Goal: Transaction & Acquisition: Purchase product/service

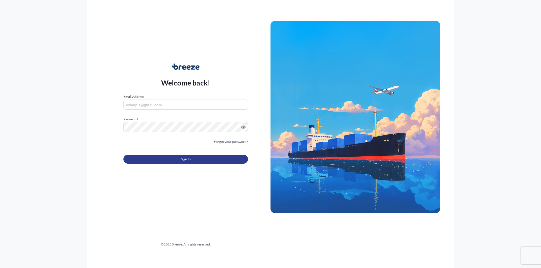
type input "[EMAIL_ADDRESS][DOMAIN_NAME]"
click at [172, 155] on button "Sign In" at bounding box center [185, 159] width 124 height 9
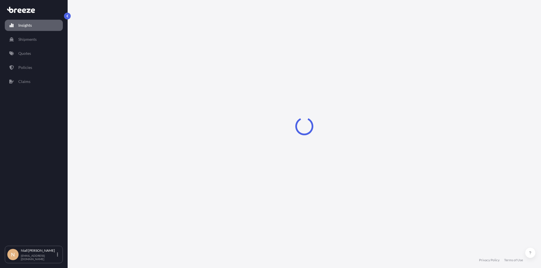
select select "2025"
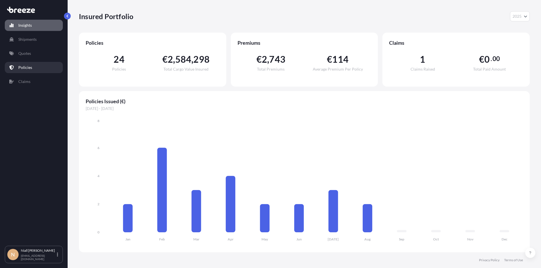
click at [23, 67] on p "Policies" at bounding box center [25, 68] width 14 height 6
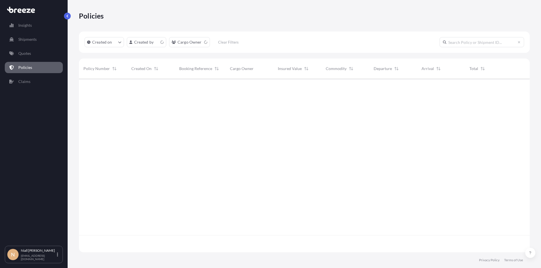
scroll to position [173, 446]
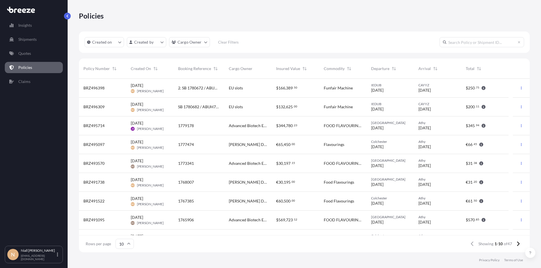
click at [110, 93] on div "BRZ496398" at bounding box center [102, 88] width 47 height 19
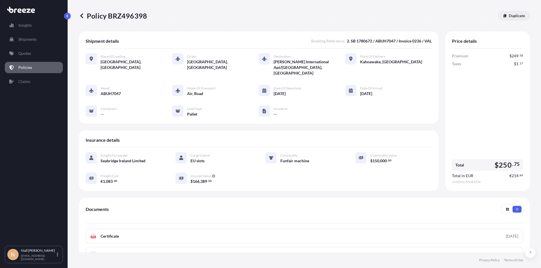
click at [510, 16] on p "Duplicate" at bounding box center [517, 16] width 16 height 6
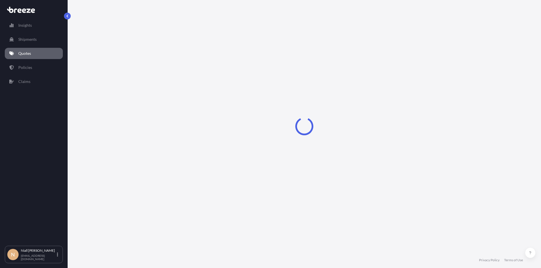
select select "Road"
select select "Air"
select select "Road"
select select "1"
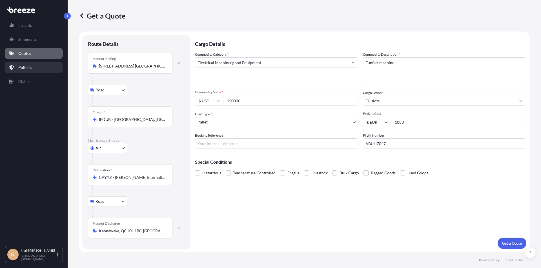
click at [22, 70] on link "Policies" at bounding box center [34, 67] width 58 height 11
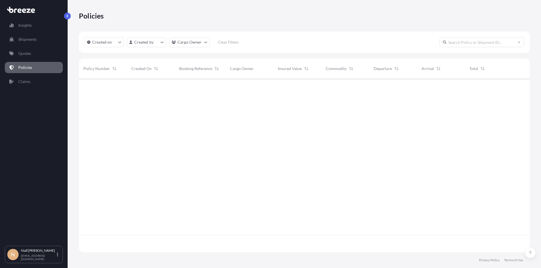
scroll to position [173, 446]
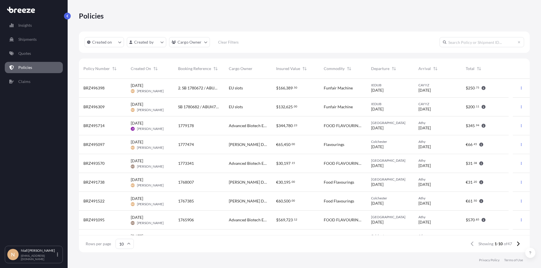
click at [261, 107] on div "EU slots" at bounding box center [248, 107] width 38 height 6
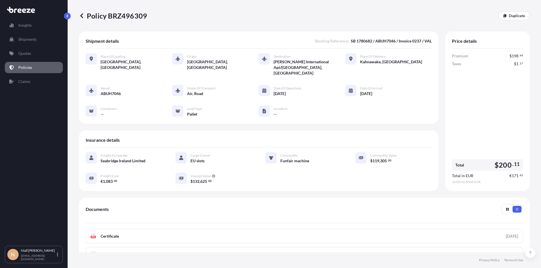
click at [38, 67] on link "Policies" at bounding box center [34, 67] width 58 height 11
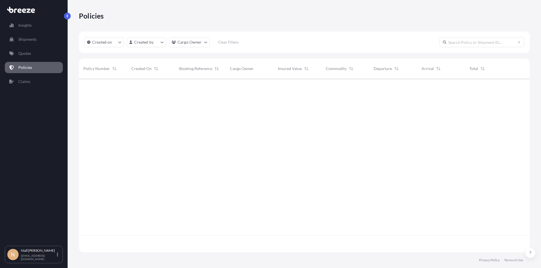
scroll to position [173, 446]
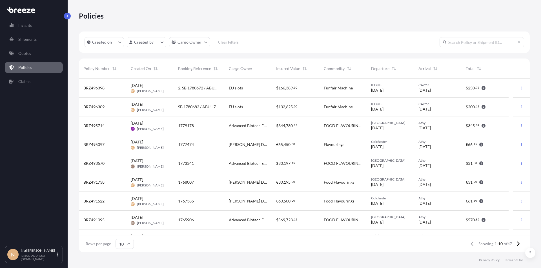
click at [163, 106] on div "[DATE] ND [PERSON_NAME]" at bounding box center [150, 107] width 38 height 11
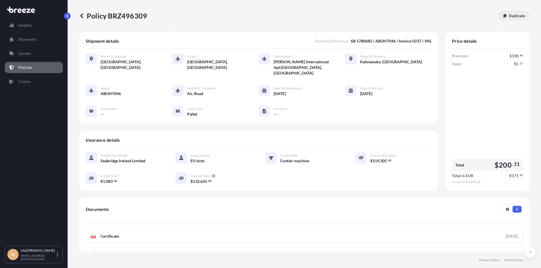
click at [517, 14] on p "Duplicate" at bounding box center [517, 16] width 16 height 6
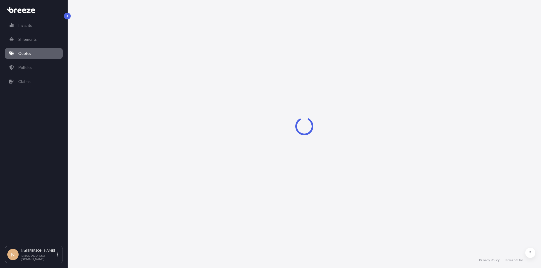
select select "Road"
select select "Air"
select select "Road"
select select "1"
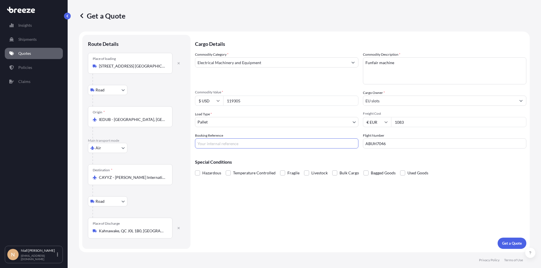
click at [213, 147] on input "Booking Reference" at bounding box center [276, 144] width 163 height 10
paste input "1781322"
type input "1781322"
click at [378, 142] on input "ABUH7046" at bounding box center [444, 144] width 163 height 10
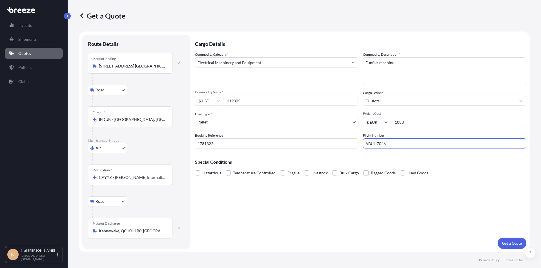
paste input "51"
type input "ABUH7051"
click at [281, 193] on div "Cargo Details Commodity Category * Electrical Machinery and Equipment Commodity…" at bounding box center [360, 142] width 331 height 214
click at [216, 103] on input "$ USD" at bounding box center [209, 101] width 28 height 10
click at [205, 120] on div "€ EUR" at bounding box center [209, 116] width 24 height 11
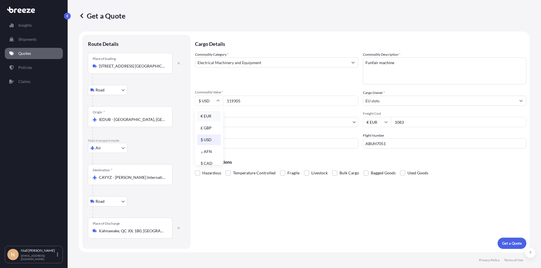
type input "€ EUR"
drag, startPoint x: 275, startPoint y: 96, endPoint x: 240, endPoint y: 98, distance: 34.7
click at [240, 98] on input "119305" at bounding box center [290, 101] width 135 height 10
drag, startPoint x: 259, startPoint y: 101, endPoint x: 242, endPoint y: 99, distance: 16.7
click at [259, 101] on input "119305" at bounding box center [290, 101] width 135 height 10
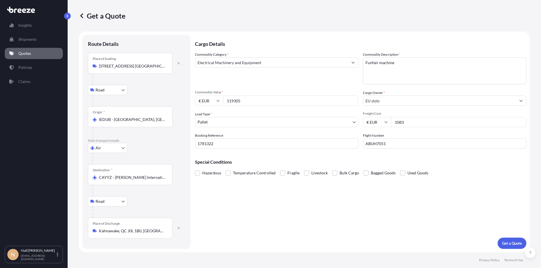
click at [238, 98] on input "119305" at bounding box center [290, 101] width 135 height 10
type input "96000"
click at [196, 141] on form "Route Details Place of loading [STREET_ADDRESS] Wicklow, [GEOGRAPHIC_DATA] Road…" at bounding box center [304, 142] width 451 height 221
click at [200, 141] on input "1781322" at bounding box center [276, 144] width 163 height 10
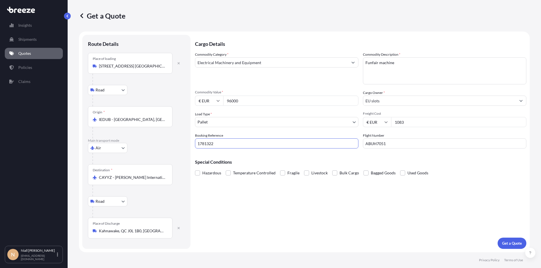
click at [200, 141] on input "1781322" at bounding box center [276, 144] width 163 height 10
click at [463, 213] on div "Cargo Details Commodity Category * Electrical Machinery and Equipment Commodity…" at bounding box center [360, 142] width 331 height 214
click at [399, 123] on input "1083" at bounding box center [458, 122] width 135 height 10
type input "12380"
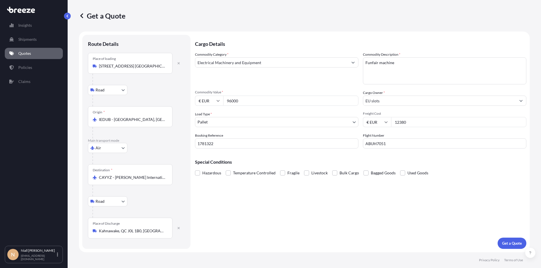
click at [397, 219] on div "Cargo Details Commodity Category * Electrical Machinery and Equipment Commodity…" at bounding box center [360, 142] width 331 height 214
click at [499, 243] on button "Get a Quote" at bounding box center [511, 243] width 29 height 11
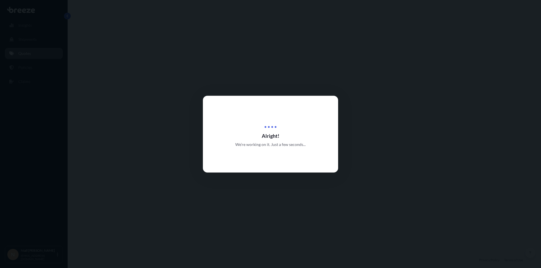
select select "Road"
select select "Air"
select select "Road"
select select "1"
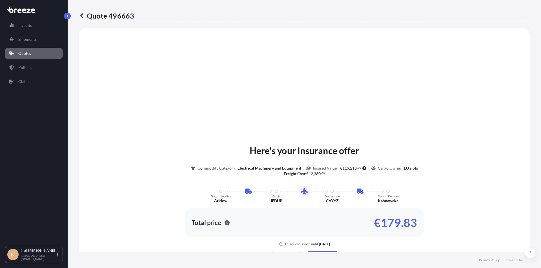
scroll to position [291, 0]
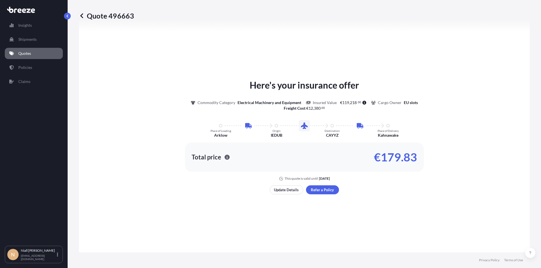
click at [235, 84] on div "Here's your insurance offer Commodity Category Electrical Machinery and Equipme…" at bounding box center [304, 136] width 435 height 332
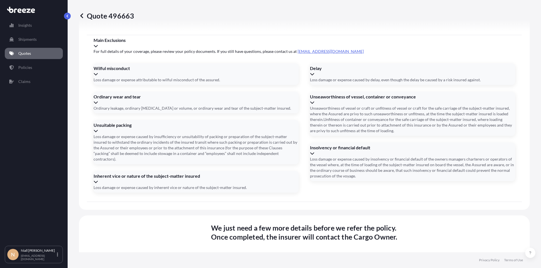
scroll to position [788, 0]
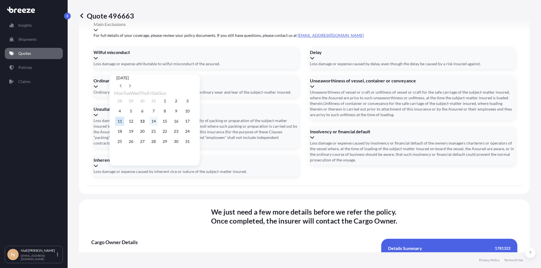
click at [158, 122] on button "14" at bounding box center [153, 121] width 9 height 9
type input "[DATE]"
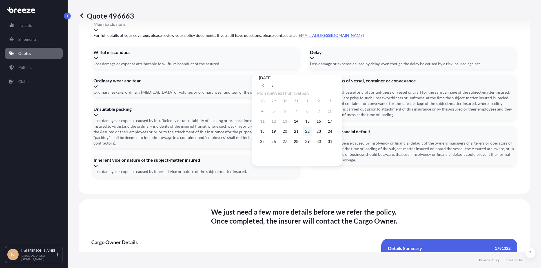
click at [312, 132] on button "22" at bounding box center [307, 131] width 9 height 9
type input "[DATE]"
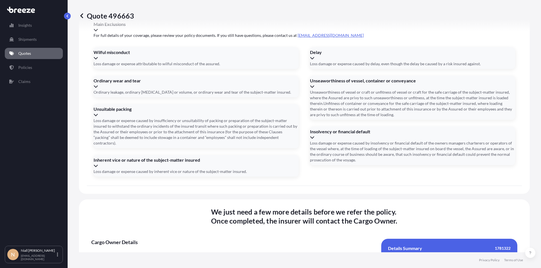
drag, startPoint x: 486, startPoint y: 137, endPoint x: 518, endPoint y: 137, distance: 33.0
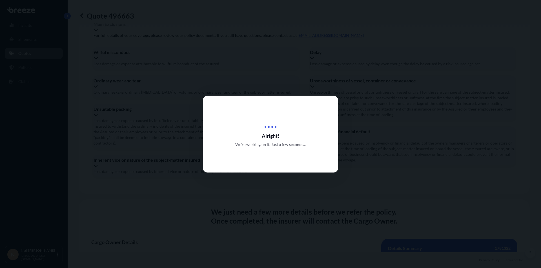
click at [98, 139] on div at bounding box center [270, 134] width 541 height 268
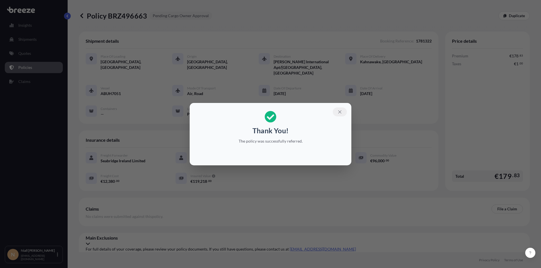
click at [341, 114] on icon "button" at bounding box center [339, 112] width 5 height 5
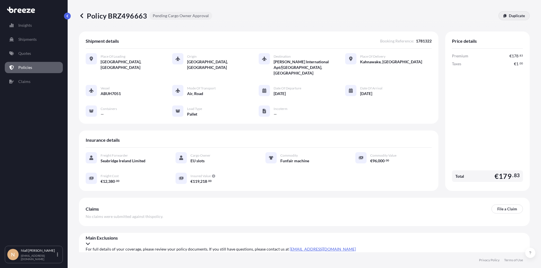
click at [512, 12] on link "Duplicate" at bounding box center [513, 15] width 31 height 9
select select "Road"
select select "Air"
select select "Road"
select select "1"
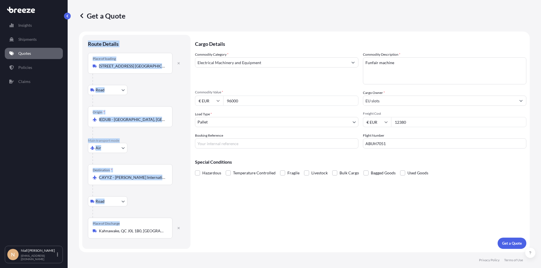
drag, startPoint x: 85, startPoint y: 39, endPoint x: 156, endPoint y: 241, distance: 213.7
click at [156, 241] on div "Route Details Place of loading [STREET_ADDRESS] [GEOGRAPHIC_DATA], [GEOGRAPHIC_…" at bounding box center [136, 142] width 108 height 214
click at [149, 91] on div "Road Road Rail" at bounding box center [136, 90] width 97 height 10
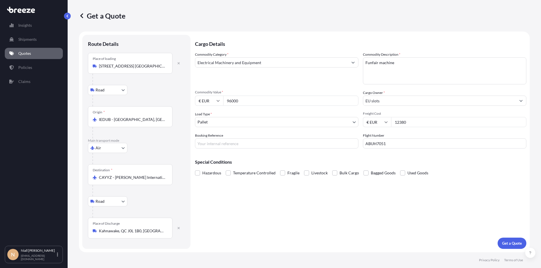
click at [237, 98] on input "96000" at bounding box center [290, 101] width 135 height 10
type input "2296"
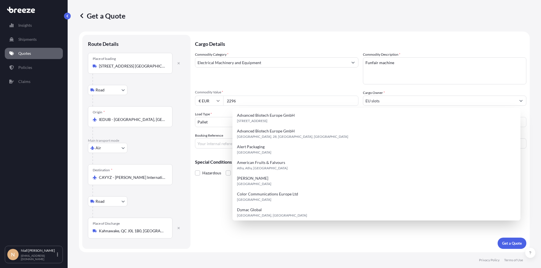
drag, startPoint x: 351, startPoint y: 245, endPoint x: 354, endPoint y: 243, distance: 3.5
click at [351, 245] on div "Cargo Details Commodity Category * Electrical Machinery and Equipment Commodity…" at bounding box center [360, 142] width 331 height 214
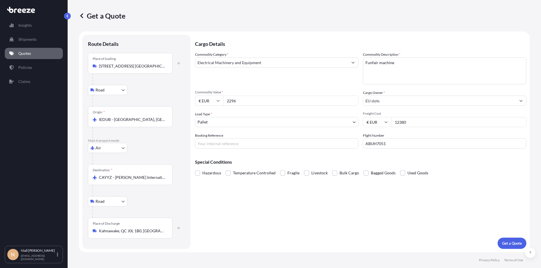
click at [460, 173] on div "Hazardous Temperature Controlled Fragile Livestock Bulk Cargo Bagged Goods Used…" at bounding box center [360, 173] width 331 height 8
click at [404, 123] on input "12380" at bounding box center [458, 122] width 135 height 10
type input "637"
click at [264, 150] on div "Cargo Details Commodity Category * Electrical Machinery and Equipment Commodity…" at bounding box center [360, 142] width 331 height 214
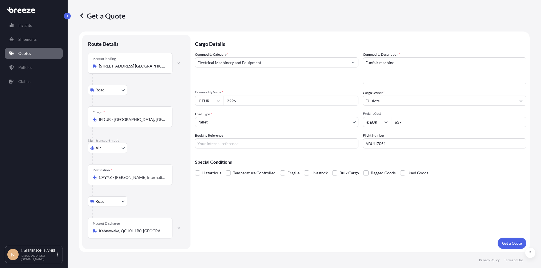
click at [231, 147] on input "Booking Reference" at bounding box center [276, 144] width 163 height 10
paste input "1781133"
type input "1781133"
click at [337, 199] on div "Cargo Details Commodity Category * Electrical Machinery and Equipment Commodity…" at bounding box center [360, 142] width 331 height 214
click at [518, 247] on button "Get a Quote" at bounding box center [511, 243] width 29 height 11
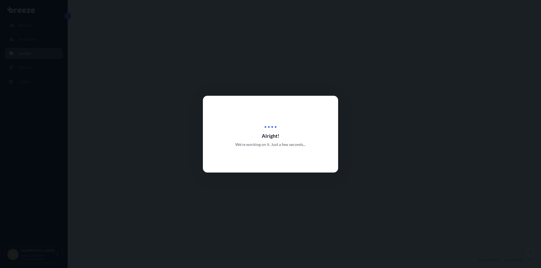
select select "Road"
select select "Air"
select select "Road"
select select "1"
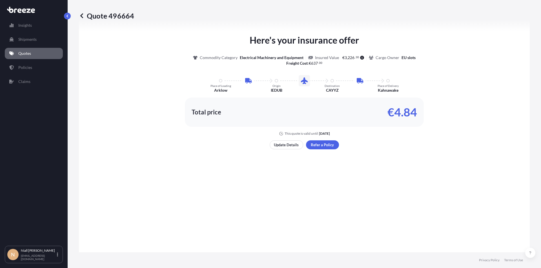
scroll to position [357, 0]
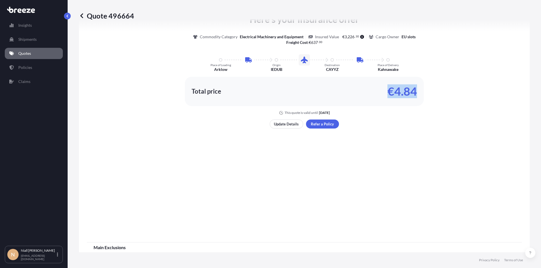
drag, startPoint x: 406, startPoint y: 89, endPoint x: 306, endPoint y: 99, distance: 101.0
click at [306, 99] on div "Total price €4.84" at bounding box center [304, 91] width 239 height 29
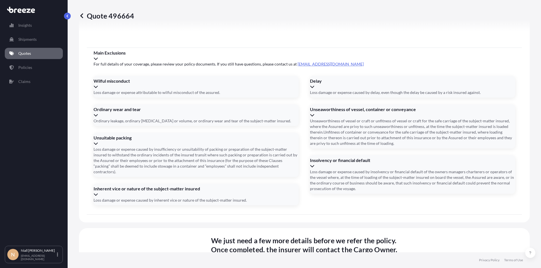
scroll to position [788, 0]
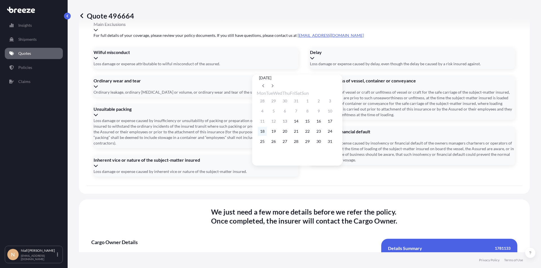
click at [265, 135] on button "18" at bounding box center [262, 131] width 9 height 9
type input "[DATE]"
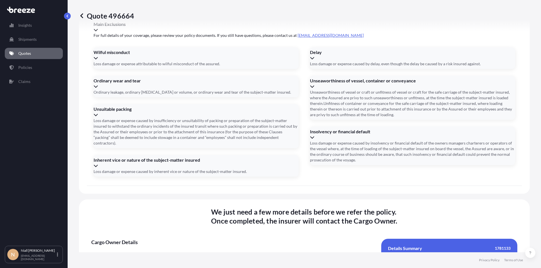
drag, startPoint x: 94, startPoint y: 135, endPoint x: 141, endPoint y: 140, distance: 47.0
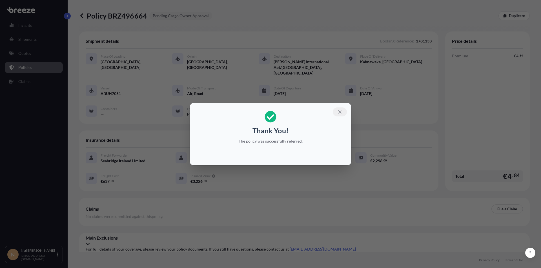
click at [338, 114] on icon "button" at bounding box center [339, 112] width 5 height 5
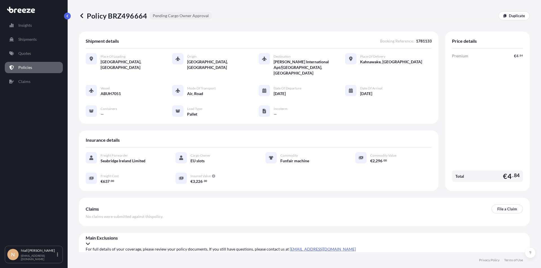
click at [131, 235] on div "Main Exclusions" at bounding box center [304, 240] width 437 height 11
